Goal: Task Accomplishment & Management: Manage account settings

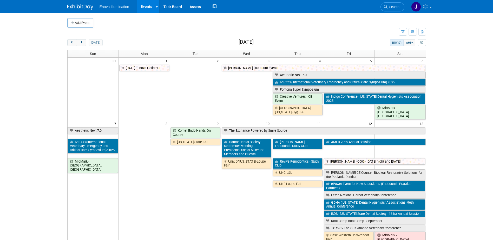
click at [393, 8] on span "Search" at bounding box center [394, 7] width 12 height 4
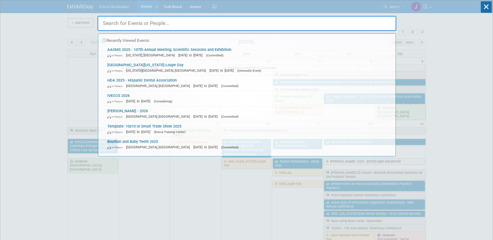
click at [358, 22] on input "text" at bounding box center [247, 23] width 299 height 15
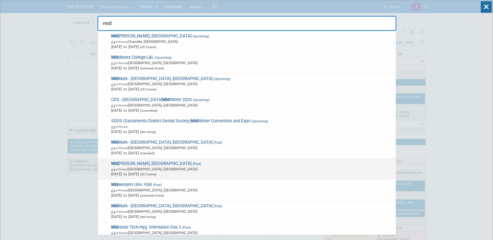
type input "mid"
click at [134, 164] on span "Mid Mark - Beaverton, OR (Past) In-Person Beaverton, OR Sep 6, 2025 to Sep 7, 2…" at bounding box center [252, 169] width 284 height 16
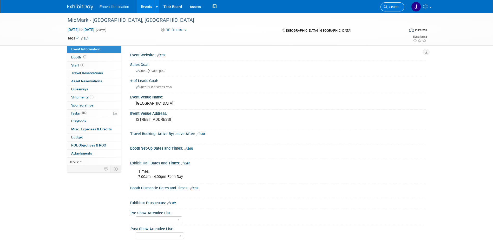
click at [395, 4] on link "Search" at bounding box center [393, 6] width 24 height 9
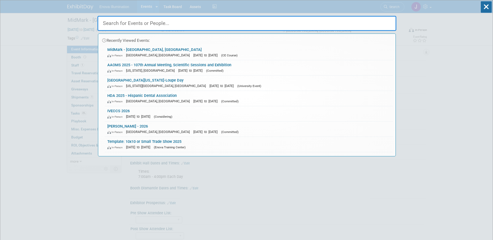
click at [266, 20] on input "text" at bounding box center [247, 23] width 299 height 15
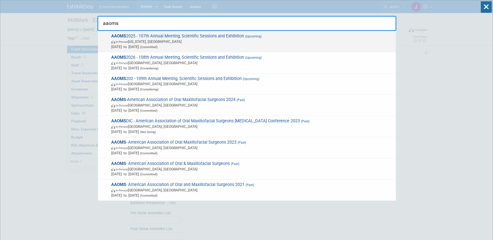
type input "aaoms"
click at [148, 37] on span "AAOMS 2025 - 107th Annual Meeting, Scientific Sessions and Exhibition (Upcoming…" at bounding box center [252, 42] width 284 height 16
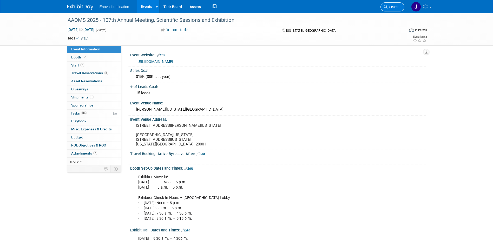
click at [392, 9] on span "Search" at bounding box center [394, 7] width 12 height 4
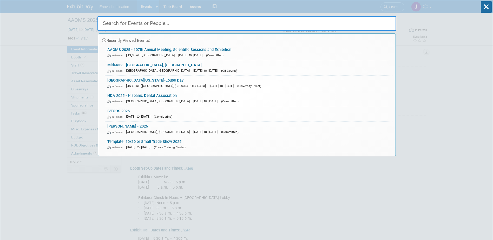
click at [358, 23] on input "text" at bounding box center [247, 23] width 299 height 15
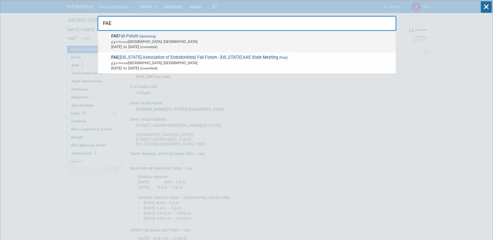
type input "FAE"
click at [143, 44] on span "In-Person Orlando, FL" at bounding box center [252, 41] width 282 height 5
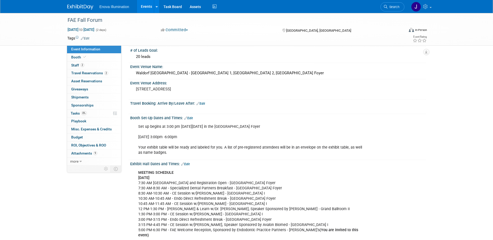
scroll to position [17, 0]
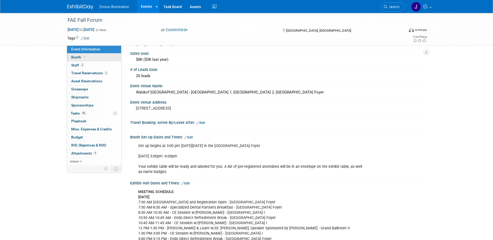
click at [92, 57] on link "Booth" at bounding box center [94, 58] width 54 height 8
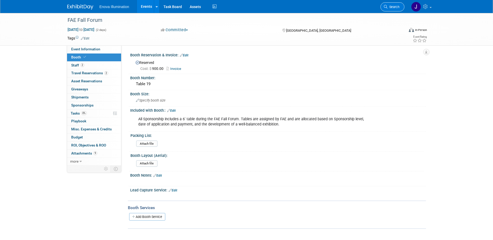
click at [390, 7] on span "Search" at bounding box center [394, 7] width 12 height 4
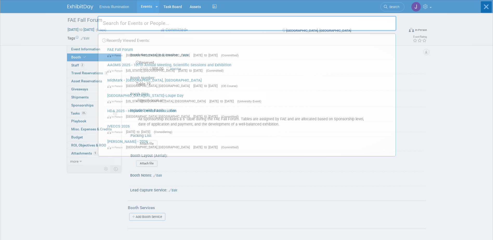
click at [351, 24] on input "text" at bounding box center [247, 23] width 299 height 15
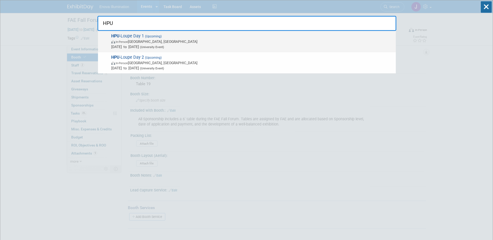
type input "HPU"
click at [111, 38] on span "HPU -Loupe Day 1 (Upcoming) In-Person High Point, NC Oct 4, 2025 to Oct 4, 2025…" at bounding box center [252, 42] width 284 height 16
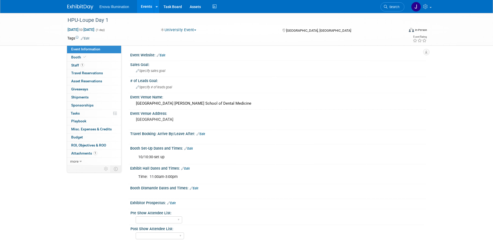
click at [106, 58] on link "Booth" at bounding box center [94, 58] width 54 height 8
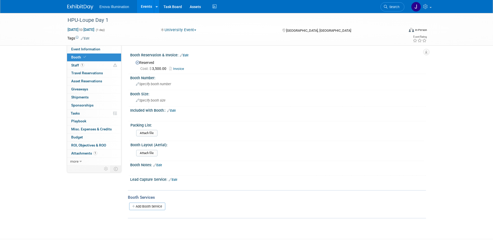
click at [185, 55] on link "Edit" at bounding box center [184, 56] width 9 height 4
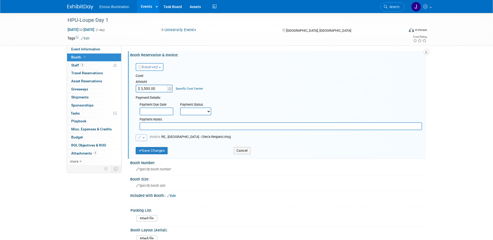
click at [160, 128] on input "text" at bounding box center [281, 126] width 283 height 8
type input "I"
type input "P"
type input "9/18/25 - Payment received."
click at [158, 154] on button "Save Changes" at bounding box center [152, 150] width 32 height 7
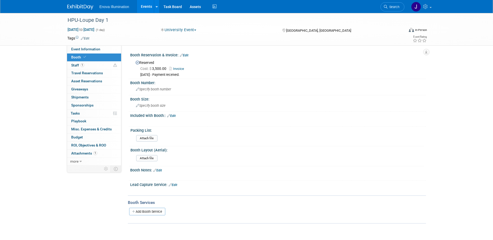
click at [395, 5] on span "Search" at bounding box center [394, 7] width 12 height 4
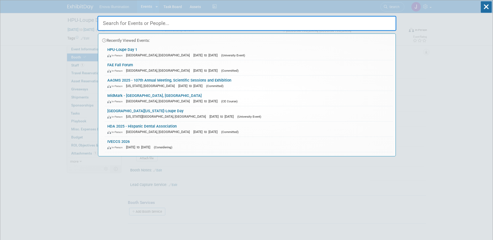
click at [342, 21] on input "text" at bounding box center [247, 23] width 299 height 15
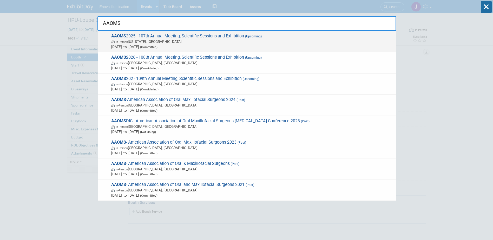
type input "AAOMS"
click at [143, 43] on span "In-Person Washington, DC" at bounding box center [252, 41] width 282 height 5
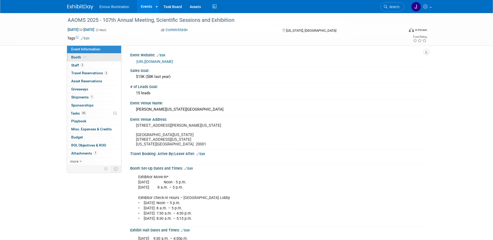
click at [88, 60] on link "Booth" at bounding box center [94, 58] width 54 height 8
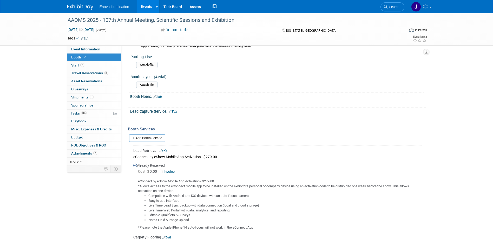
scroll to position [182, 0]
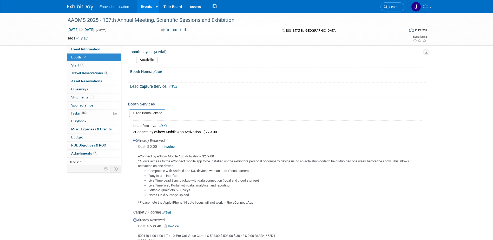
click at [169, 145] on link "Invoice" at bounding box center [168, 147] width 17 height 4
